Goal: Information Seeking & Learning: Learn about a topic

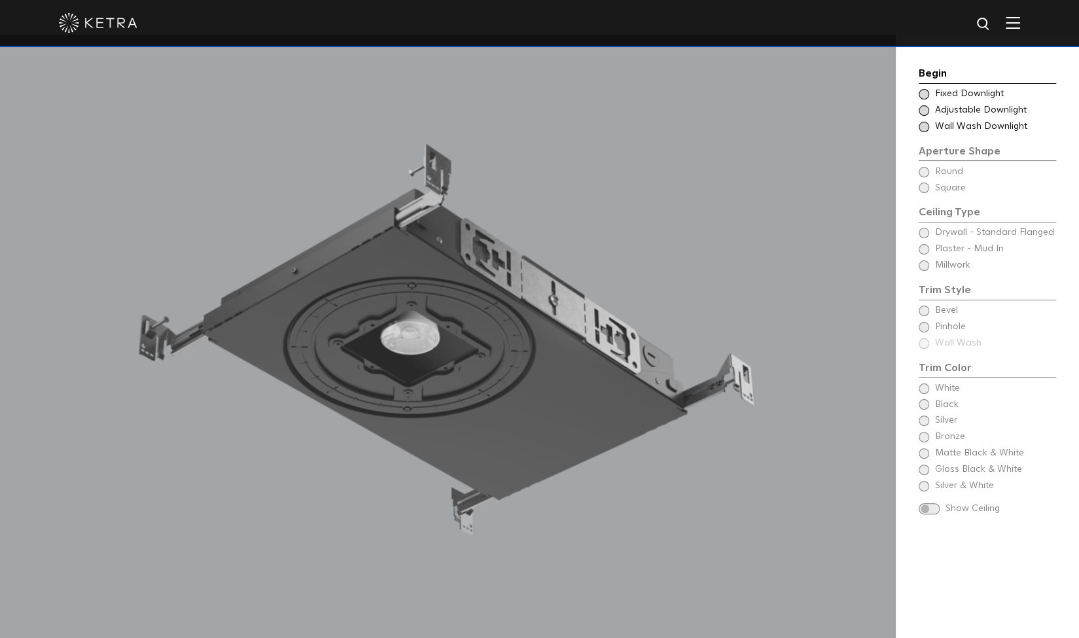
scroll to position [1241, 0]
click at [921, 92] on span at bounding box center [924, 94] width 10 height 10
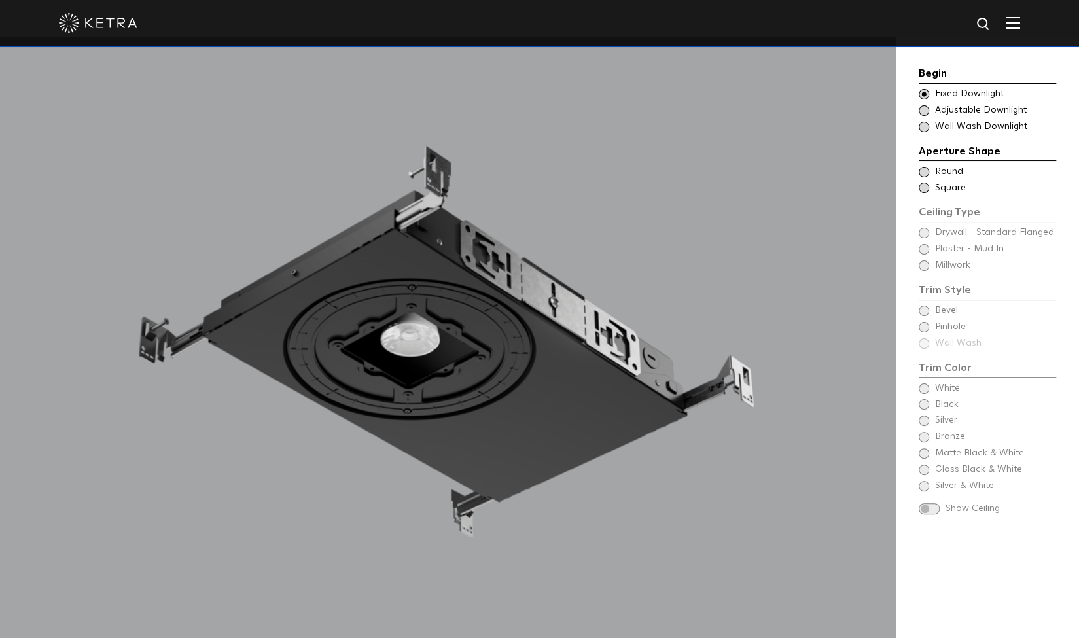
click at [922, 173] on span at bounding box center [924, 172] width 10 height 10
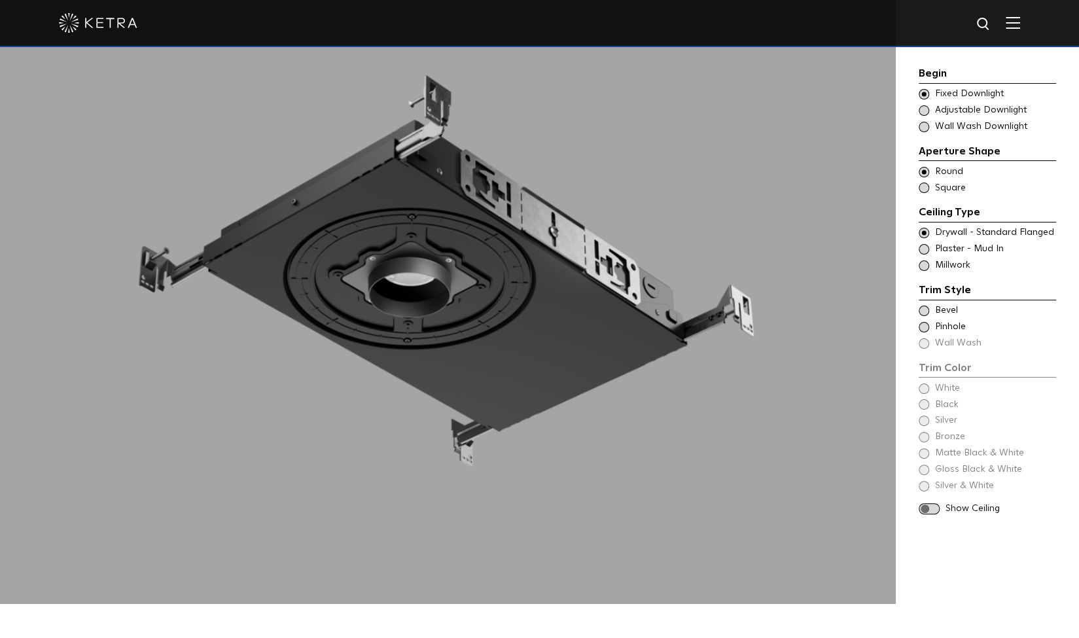
scroll to position [1312, 0]
click at [930, 311] on div "Trim Color - Round - Flanged Bevel" at bounding box center [987, 310] width 137 height 13
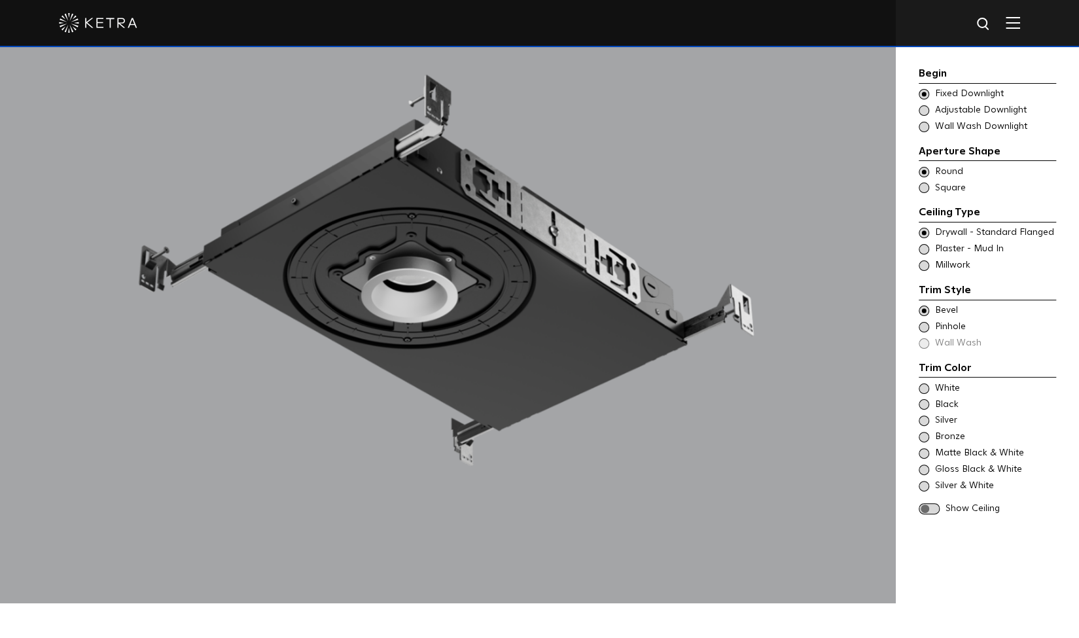
click at [924, 385] on span at bounding box center [924, 388] width 10 height 10
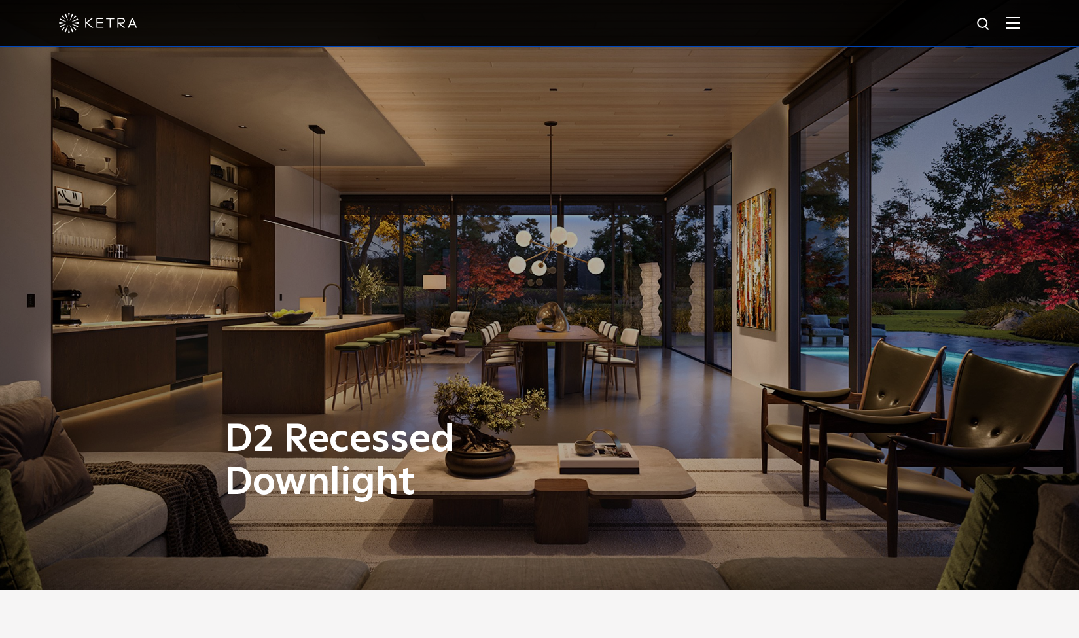
scroll to position [0, 0]
